Goal: Information Seeking & Learning: Understand process/instructions

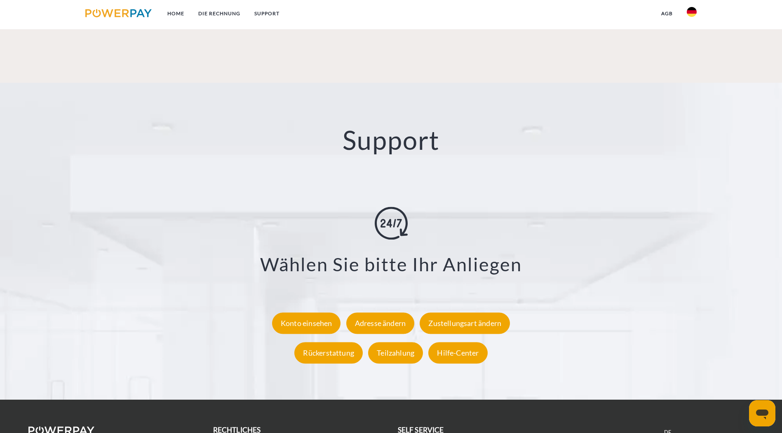
scroll to position [1482, 0]
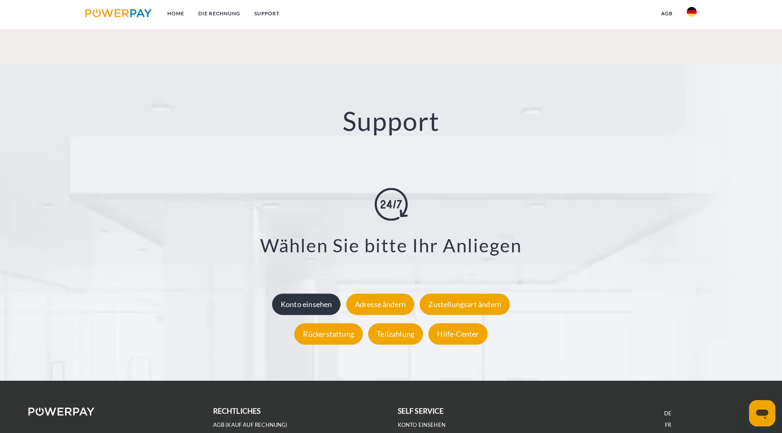
click at [296, 294] on div "Konto einsehen" at bounding box center [306, 304] width 69 height 21
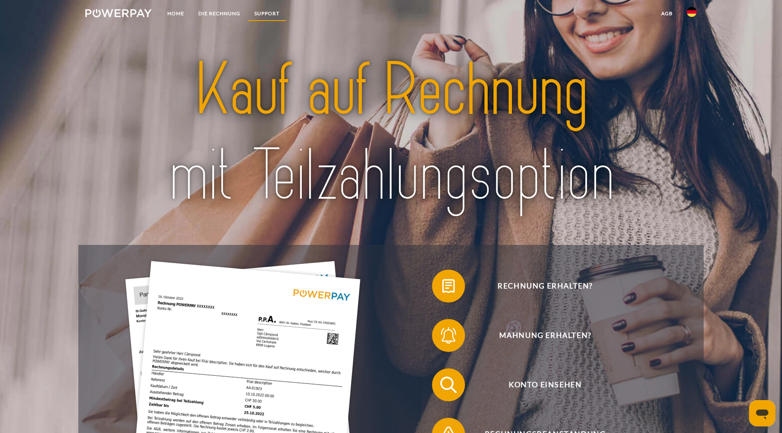
click at [262, 8] on link "SUPPORT" at bounding box center [266, 13] width 39 height 15
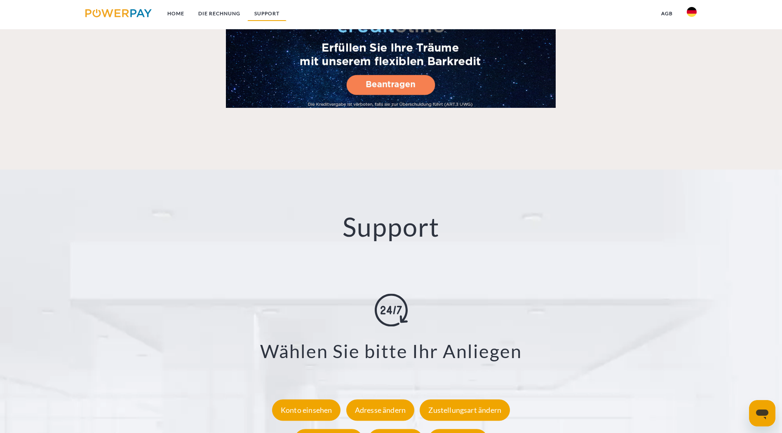
scroll to position [1457, 0]
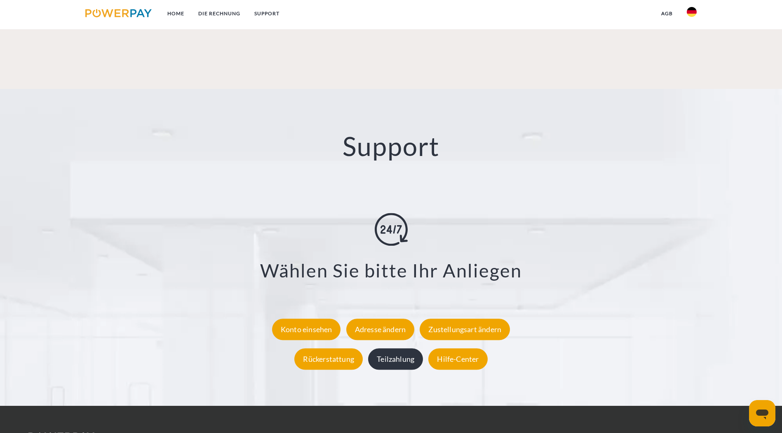
click at [398, 349] on div "Teilzahlung" at bounding box center [395, 359] width 55 height 21
